Goal: Task Accomplishment & Management: Manage account settings

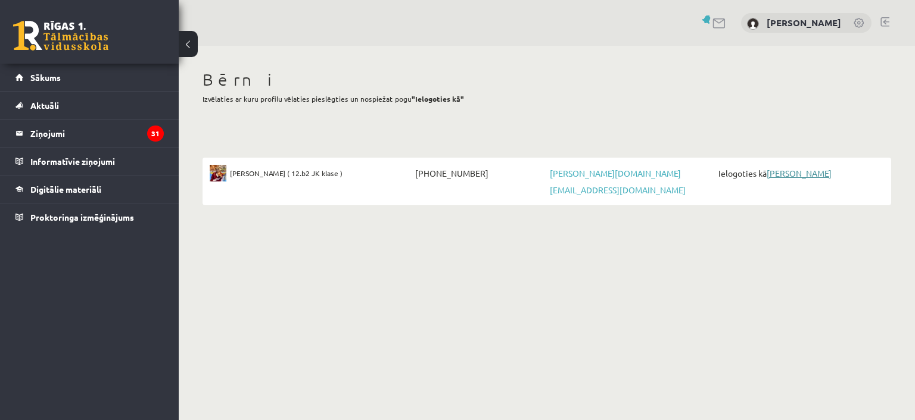
click at [796, 174] on link "[PERSON_NAME]" at bounding box center [798, 173] width 65 height 11
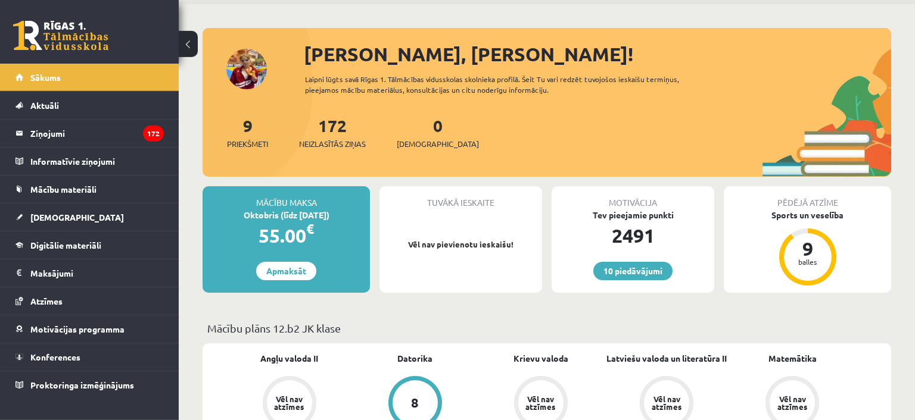
scroll to position [251, 0]
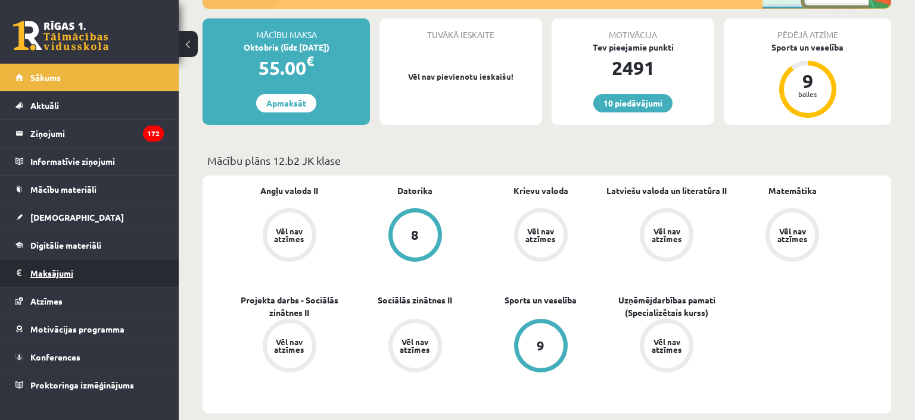
click at [61, 275] on legend "Maksājumi 0" at bounding box center [96, 273] width 133 height 27
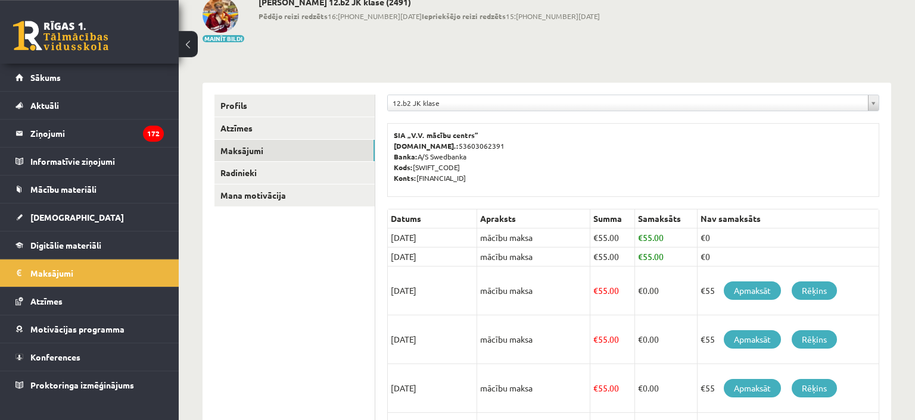
scroll to position [57, 0]
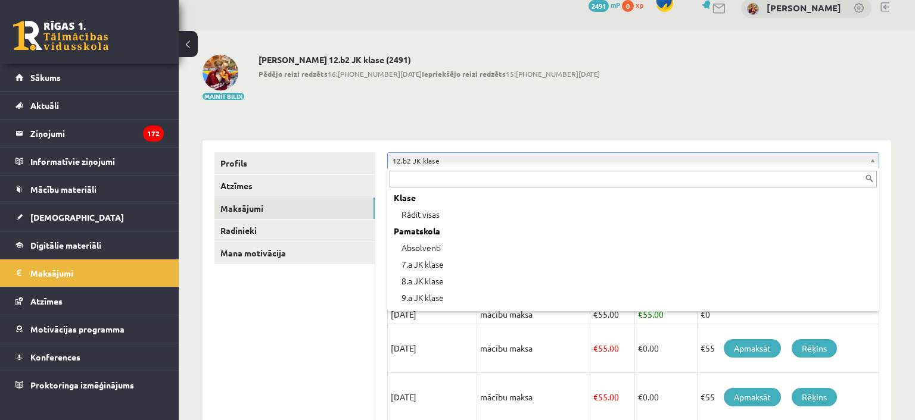
click at [875, 159] on body "Tu (Aleksandrs Losāns) ielogojies kā Sofija Losāne Atpakaļ uz savu lietotāju 10…" at bounding box center [457, 153] width 915 height 420
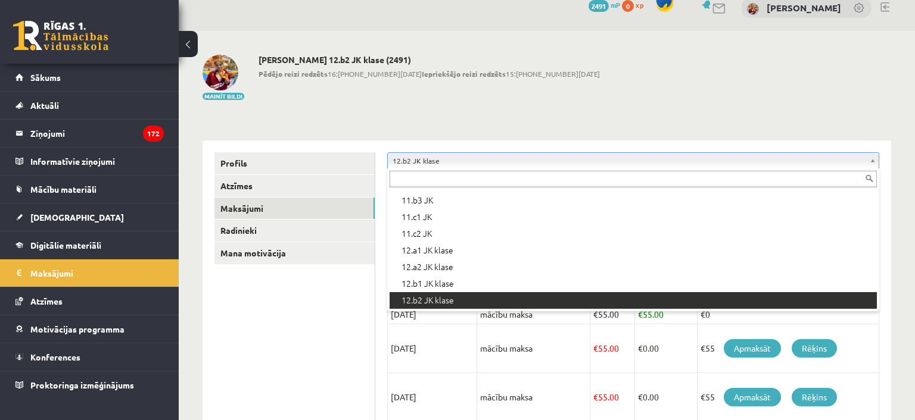
scroll to position [333, 0]
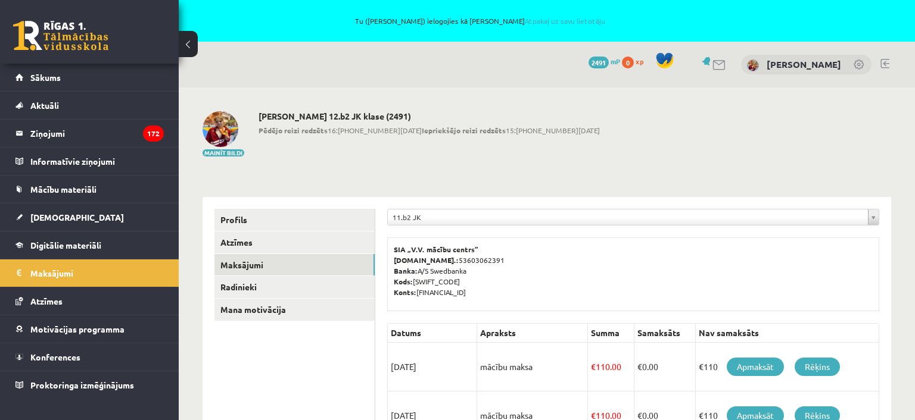
click at [886, 63] on link at bounding box center [884, 64] width 9 height 10
